Goal: Task Accomplishment & Management: Use online tool/utility

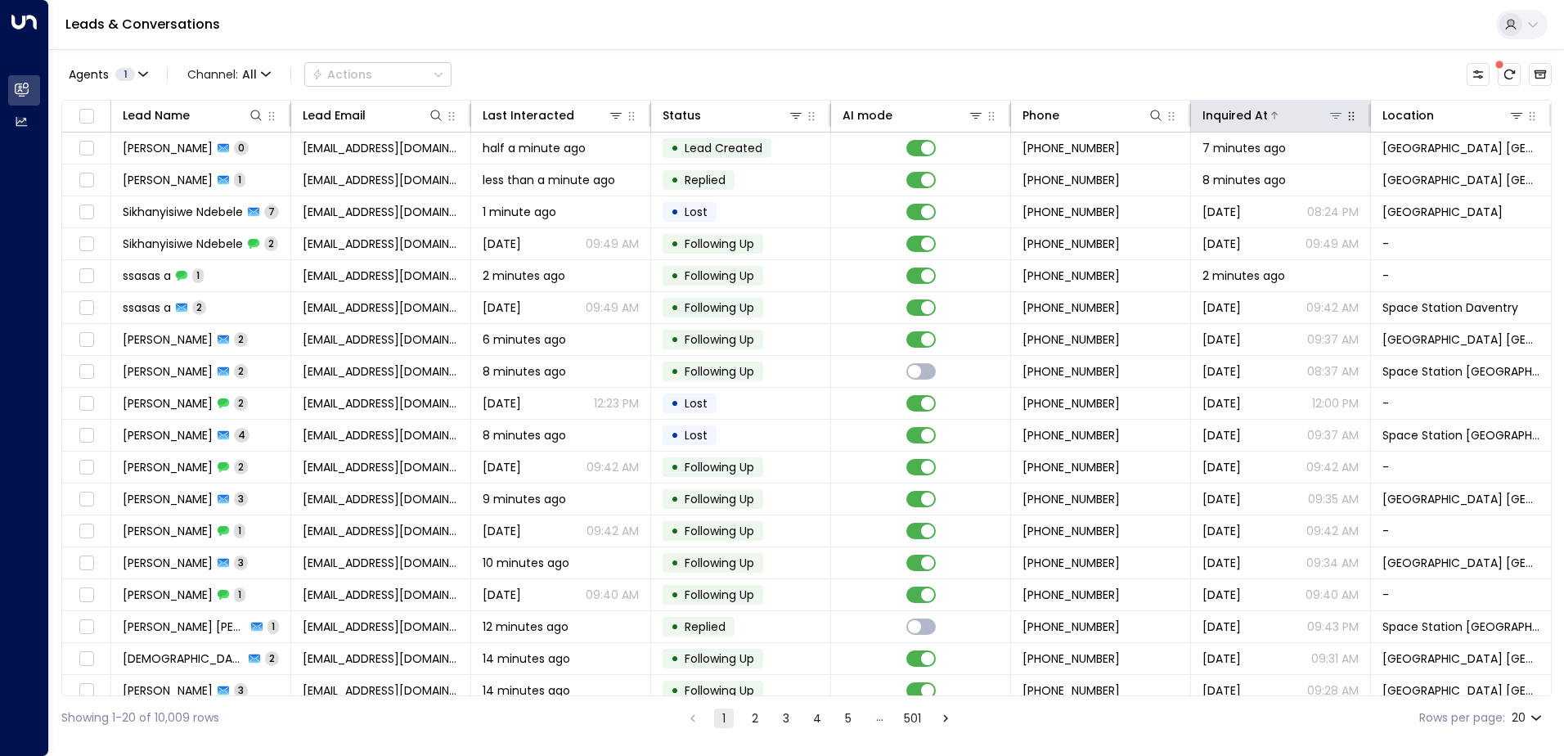
click at [1327, 124] on div "Inquired At" at bounding box center [1274, 116] width 142 height 20
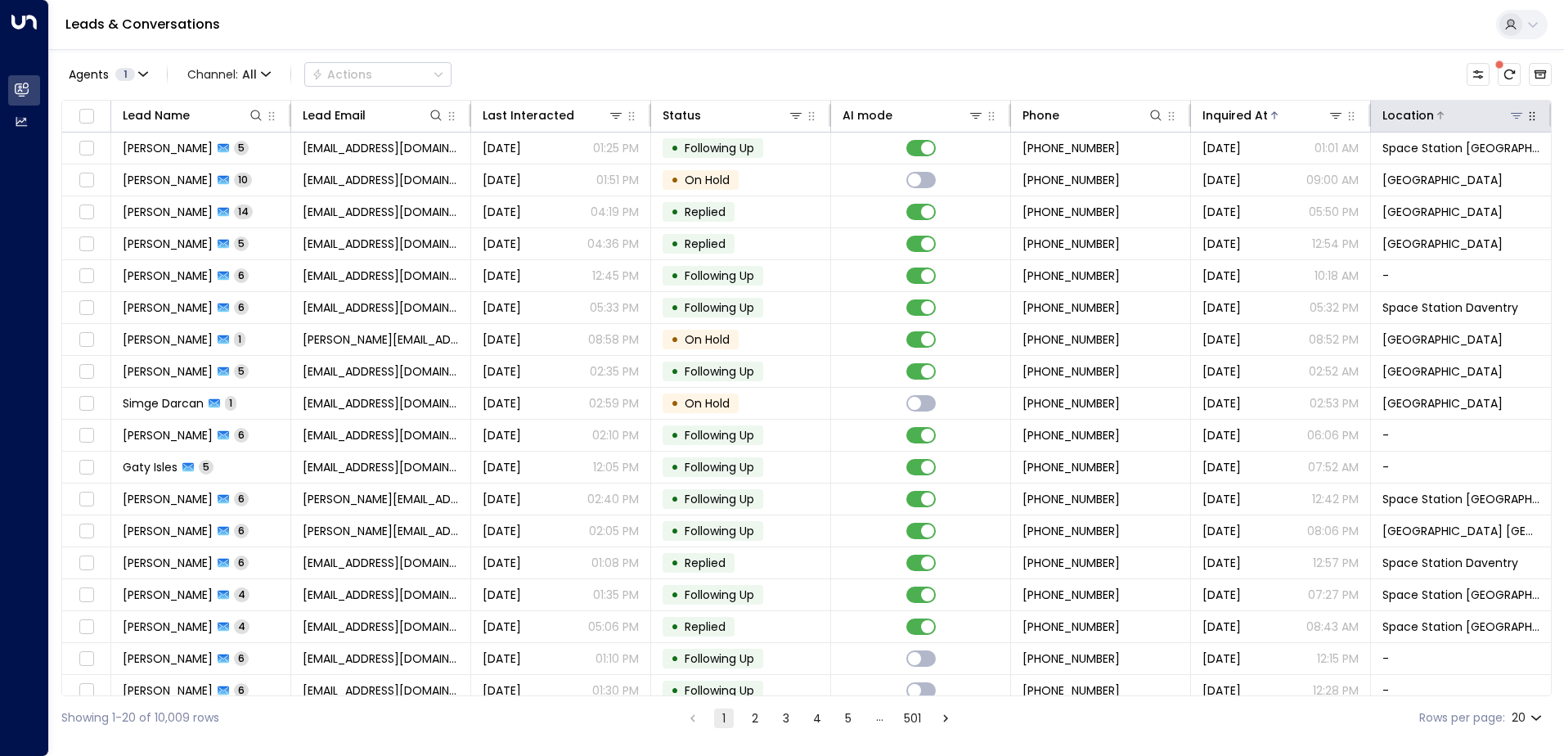
click at [1511, 115] on icon at bounding box center [1516, 116] width 11 height 6
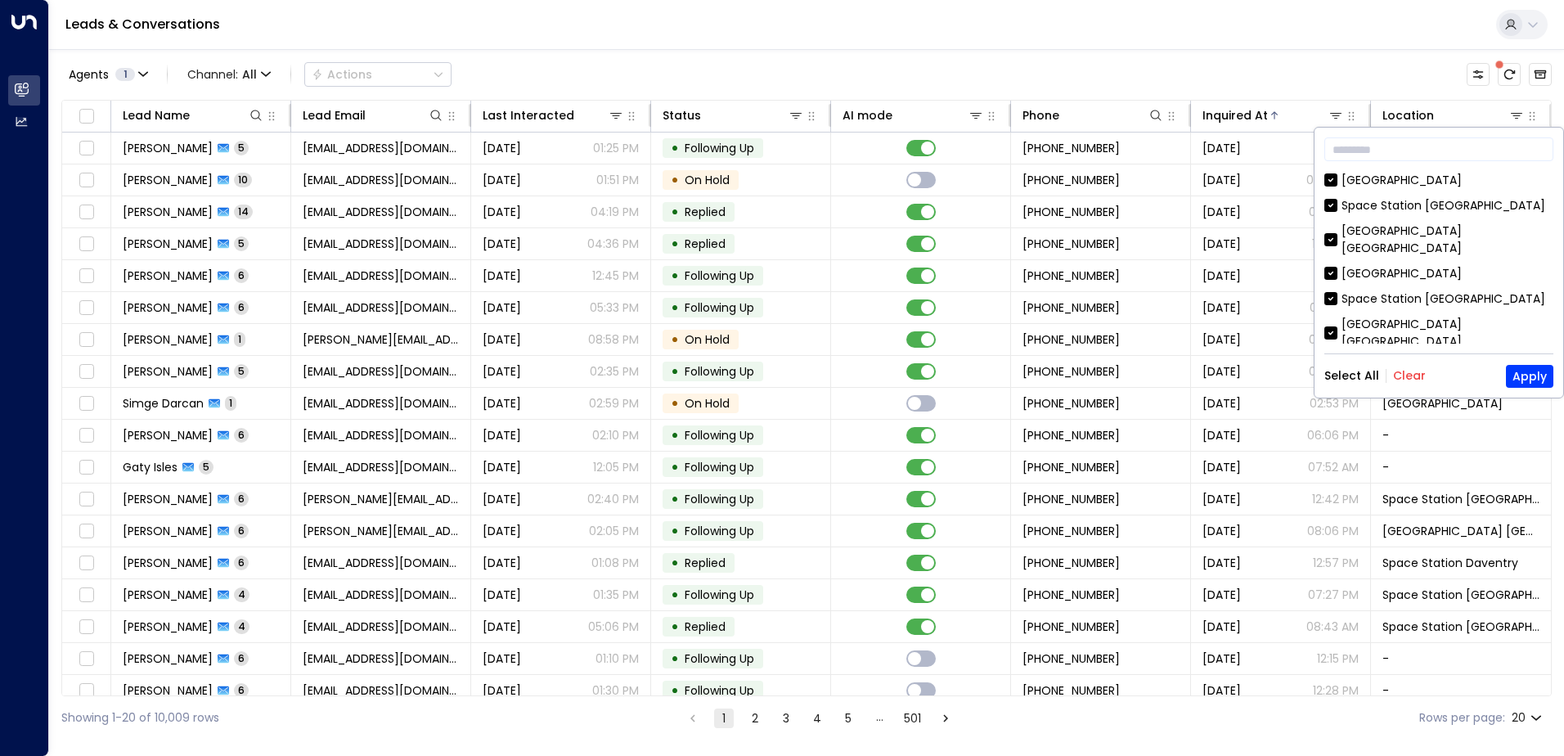
click at [1401, 377] on button "Clear" at bounding box center [1409, 375] width 33 height 13
click at [1419, 316] on div "[GEOGRAPHIC_DATA] [GEOGRAPHIC_DATA]" at bounding box center [1448, 333] width 212 height 34
click at [1518, 367] on button "Apply" at bounding box center [1529, 376] width 47 height 23
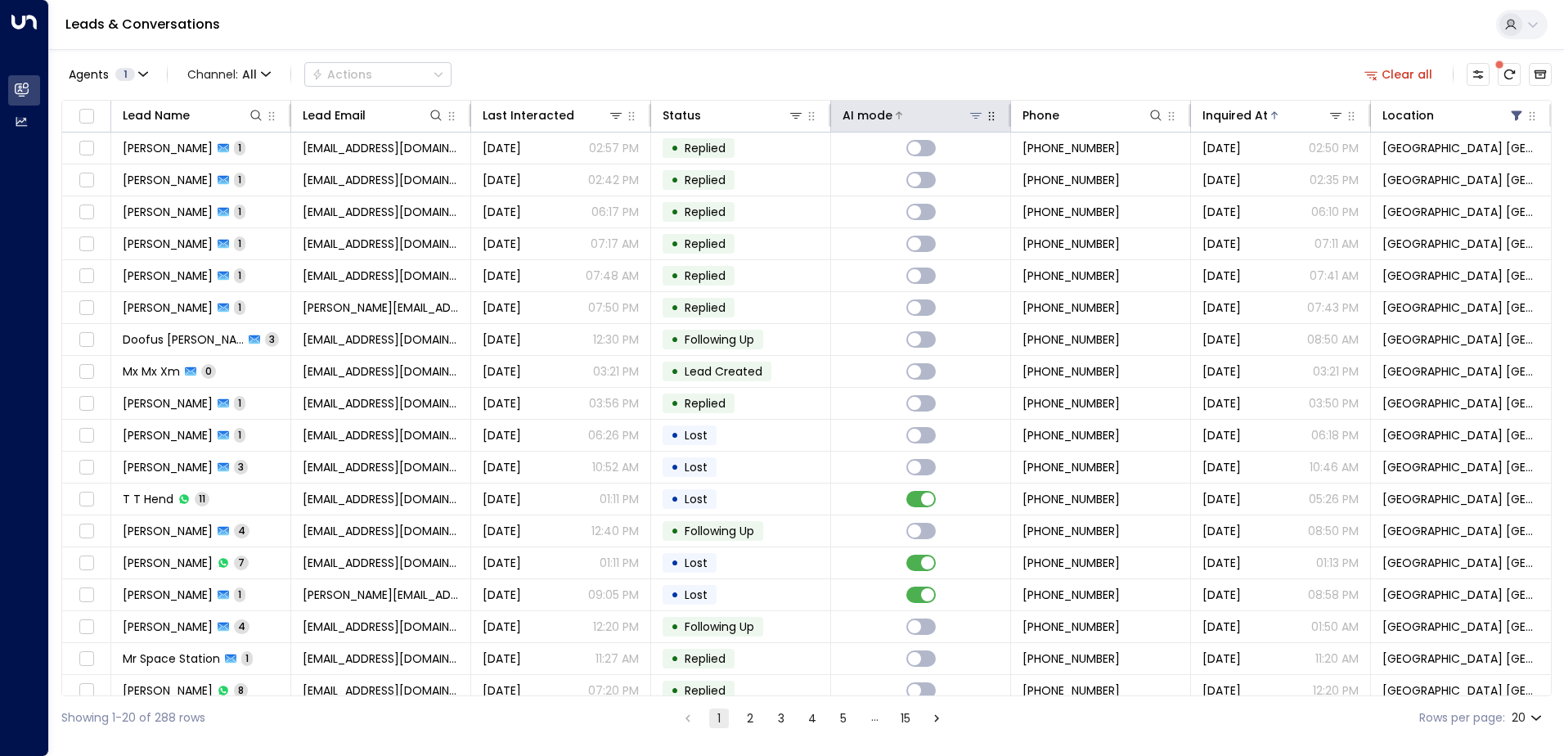
click at [970, 114] on icon at bounding box center [975, 116] width 11 height 6
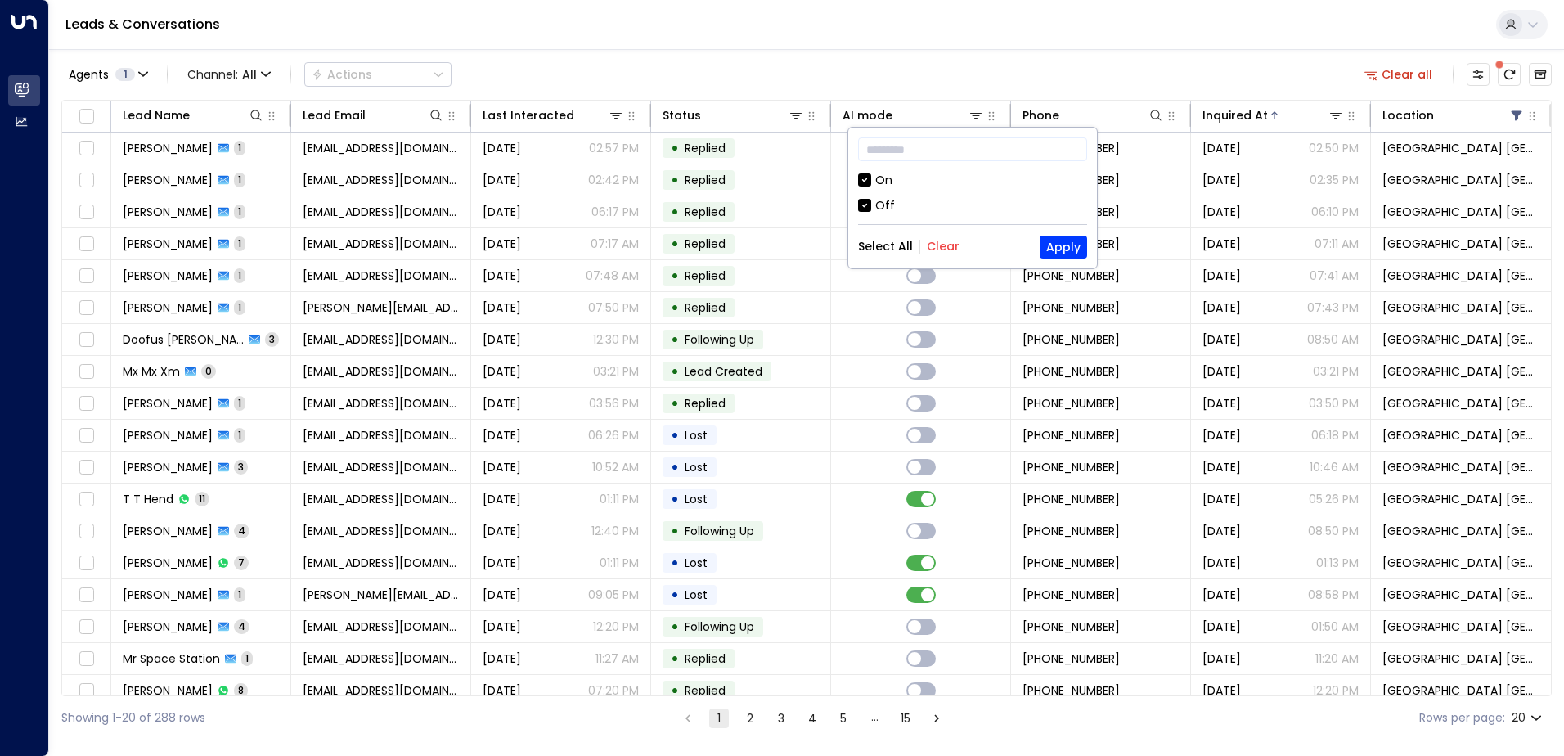
click at [873, 203] on div "Off" at bounding box center [972, 205] width 229 height 17
click at [1059, 242] on button "Apply" at bounding box center [1063, 247] width 47 height 23
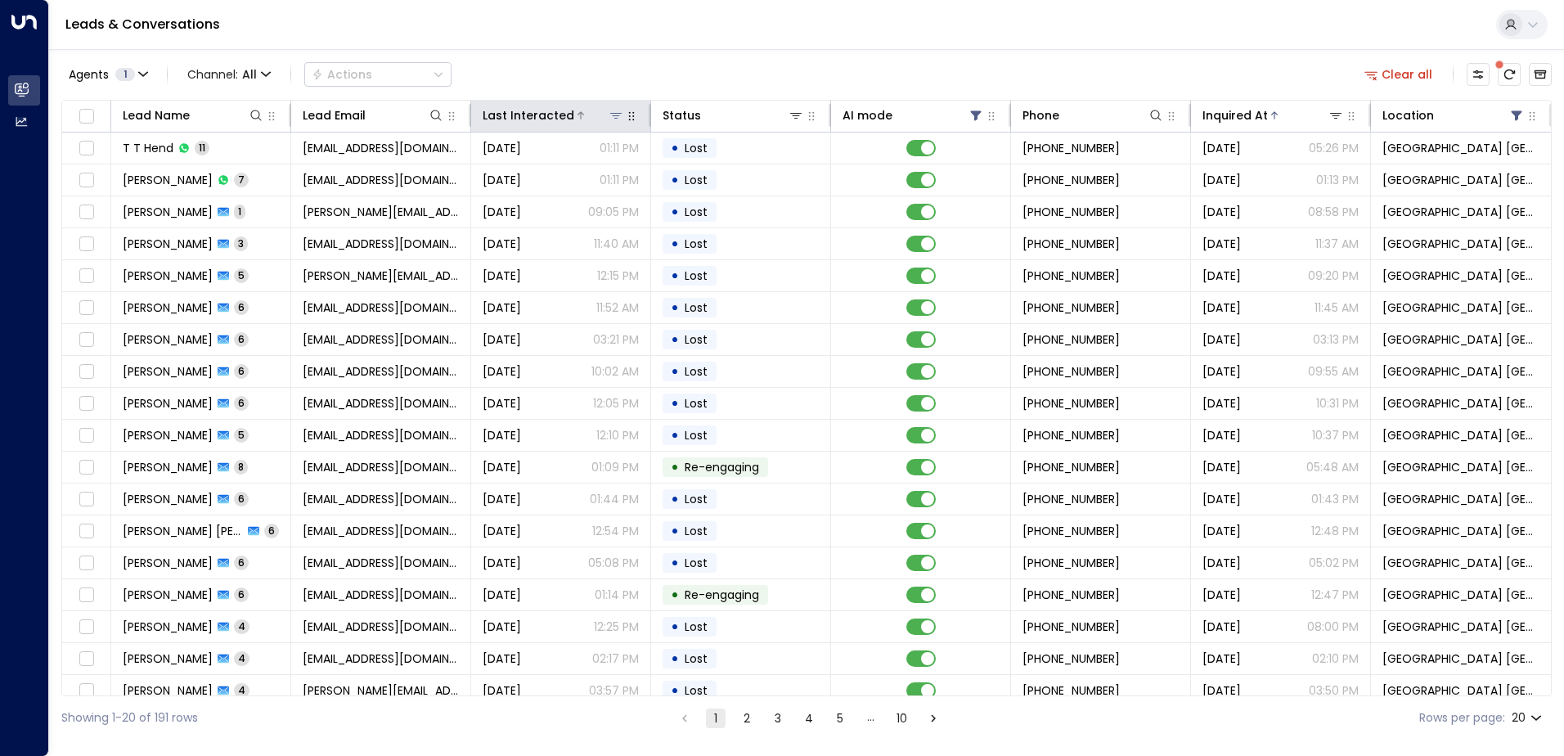
click at [560, 116] on div "Last Interacted" at bounding box center [529, 116] width 92 height 20
